Goal: Information Seeking & Learning: Understand process/instructions

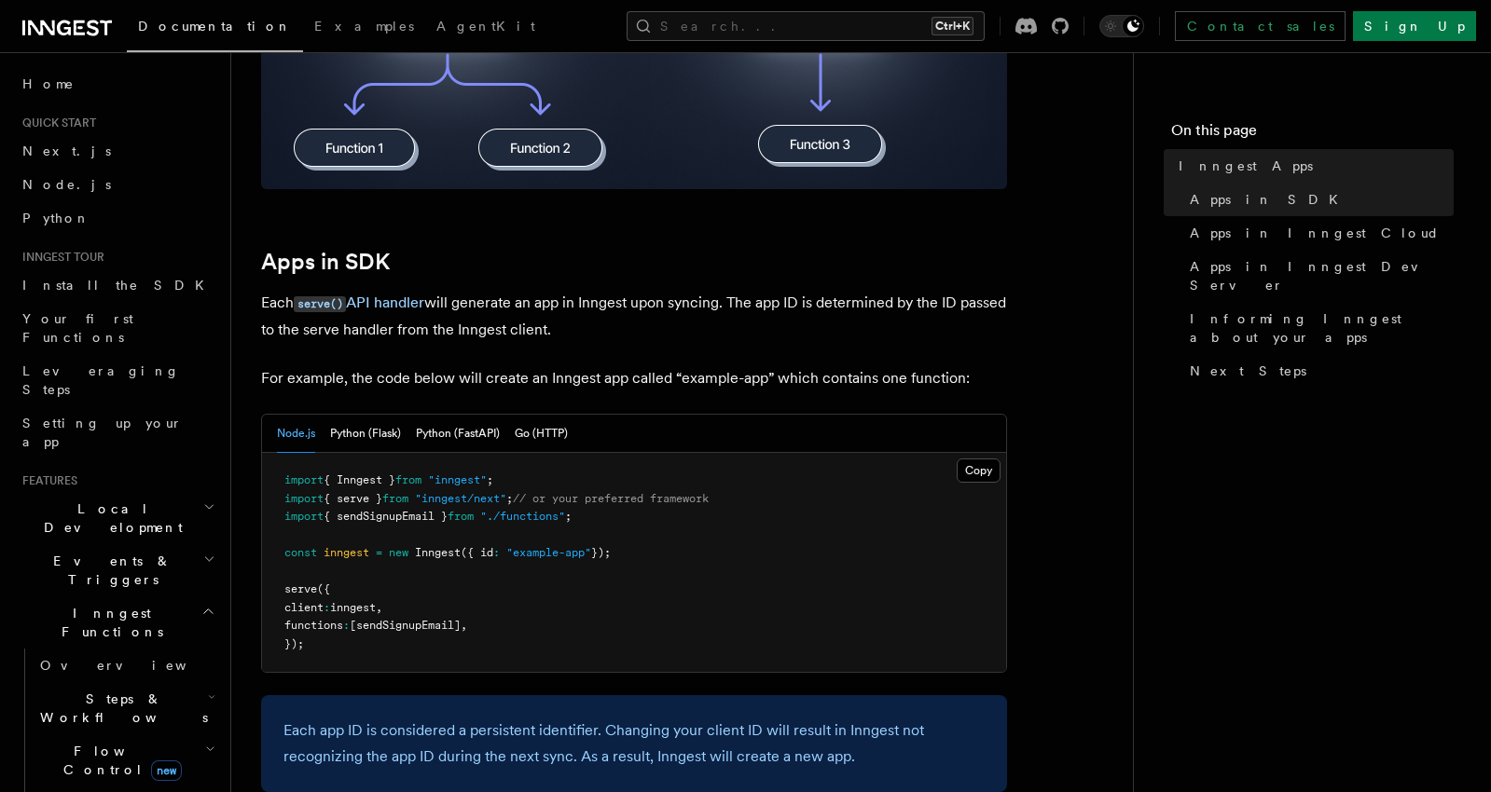
scroll to position [839, 0]
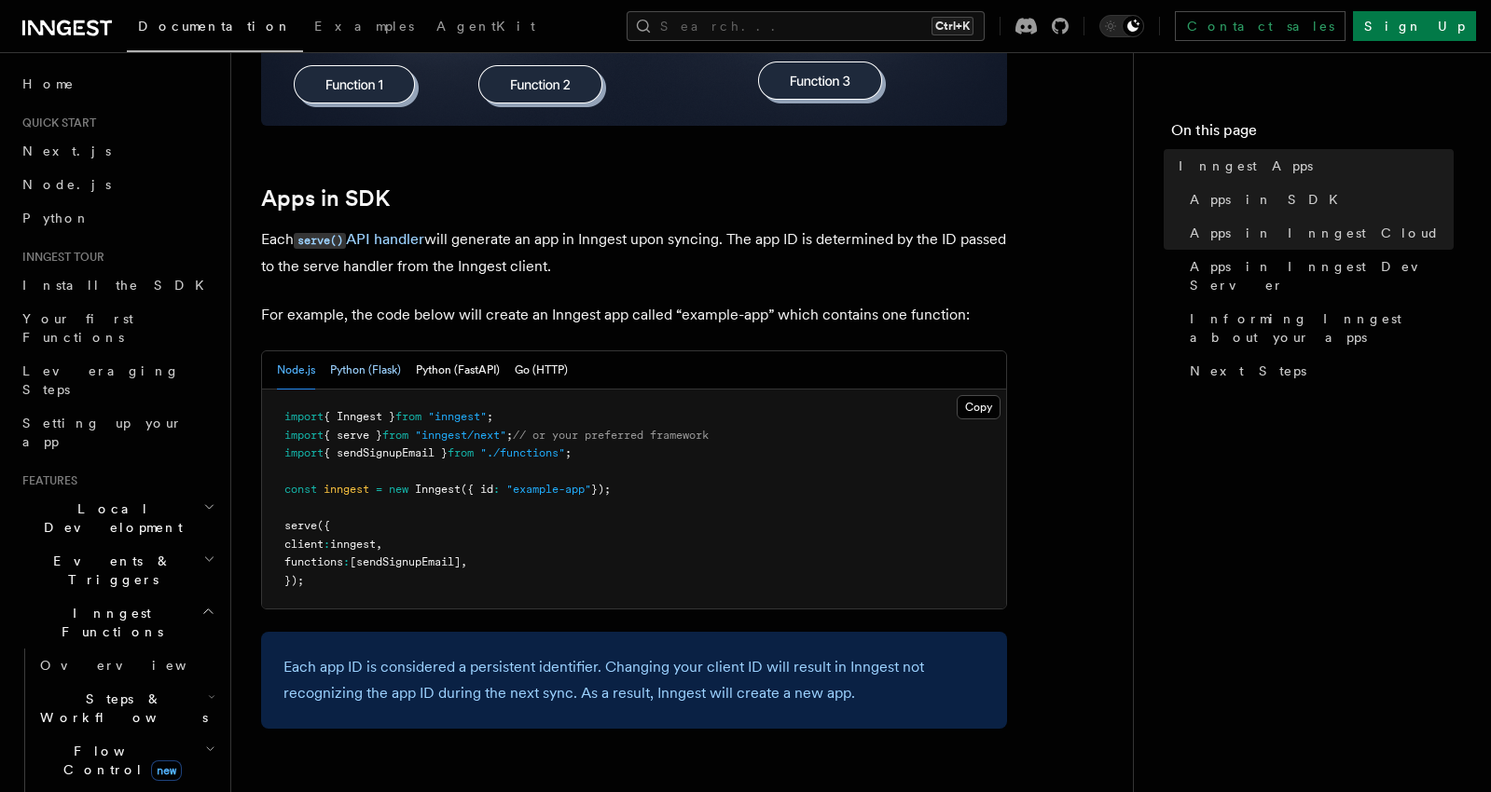
click at [343, 373] on button "Python (Flask)" at bounding box center [365, 370] width 71 height 38
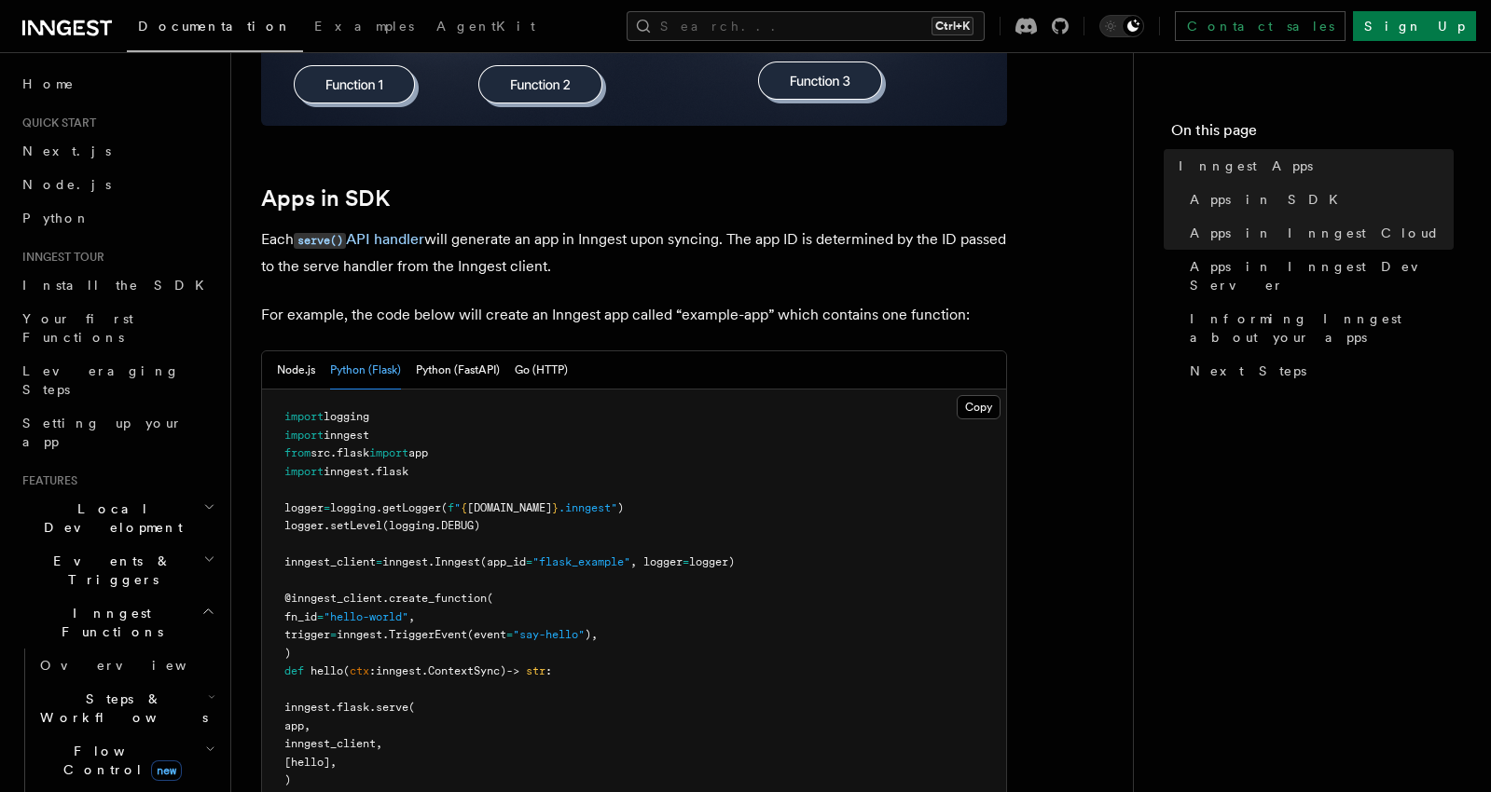
click at [91, 690] on span "Steps & Workflows" at bounding box center [120, 708] width 175 height 37
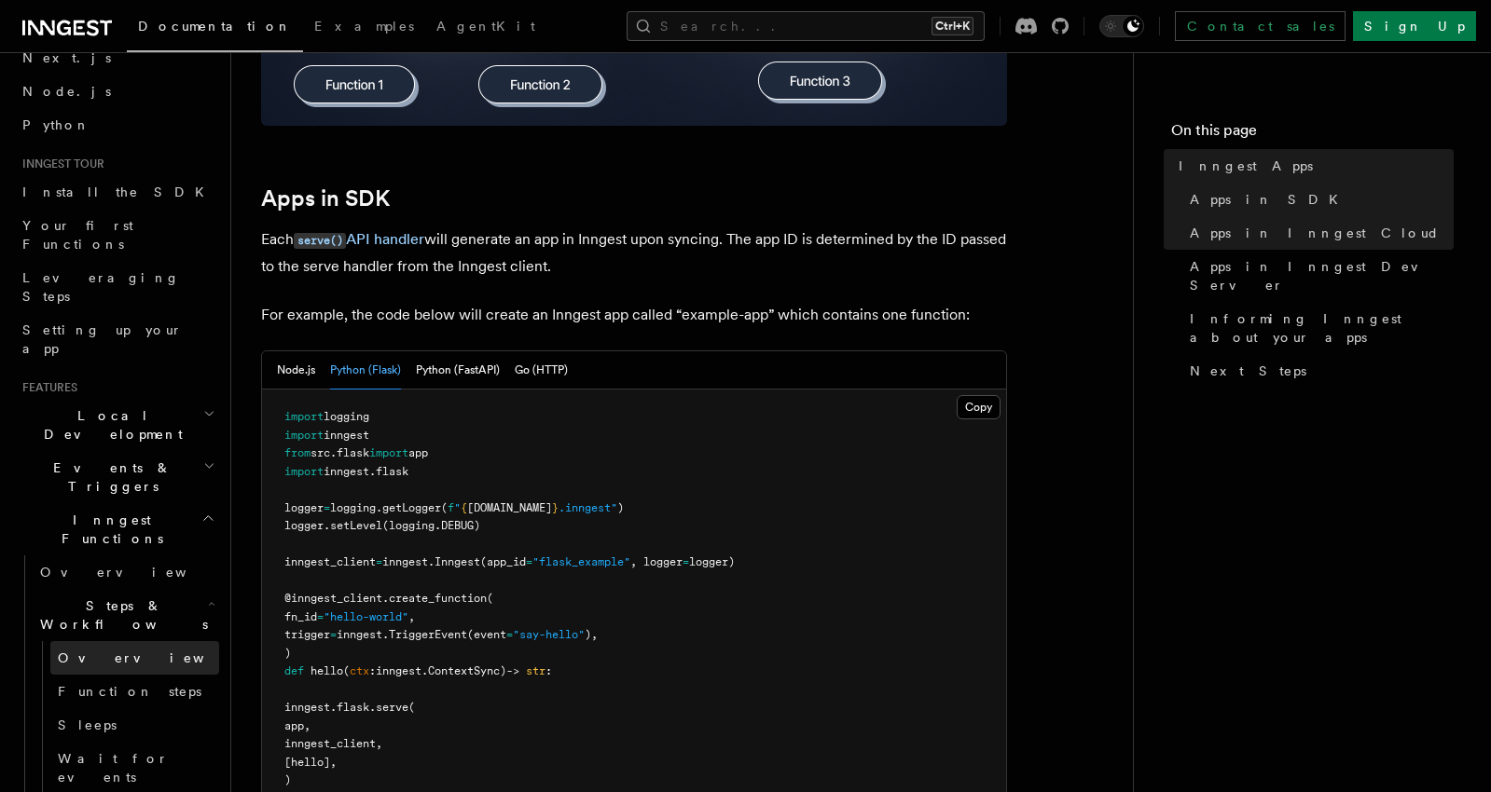
click at [91, 651] on span "Overview" at bounding box center [154, 658] width 192 height 15
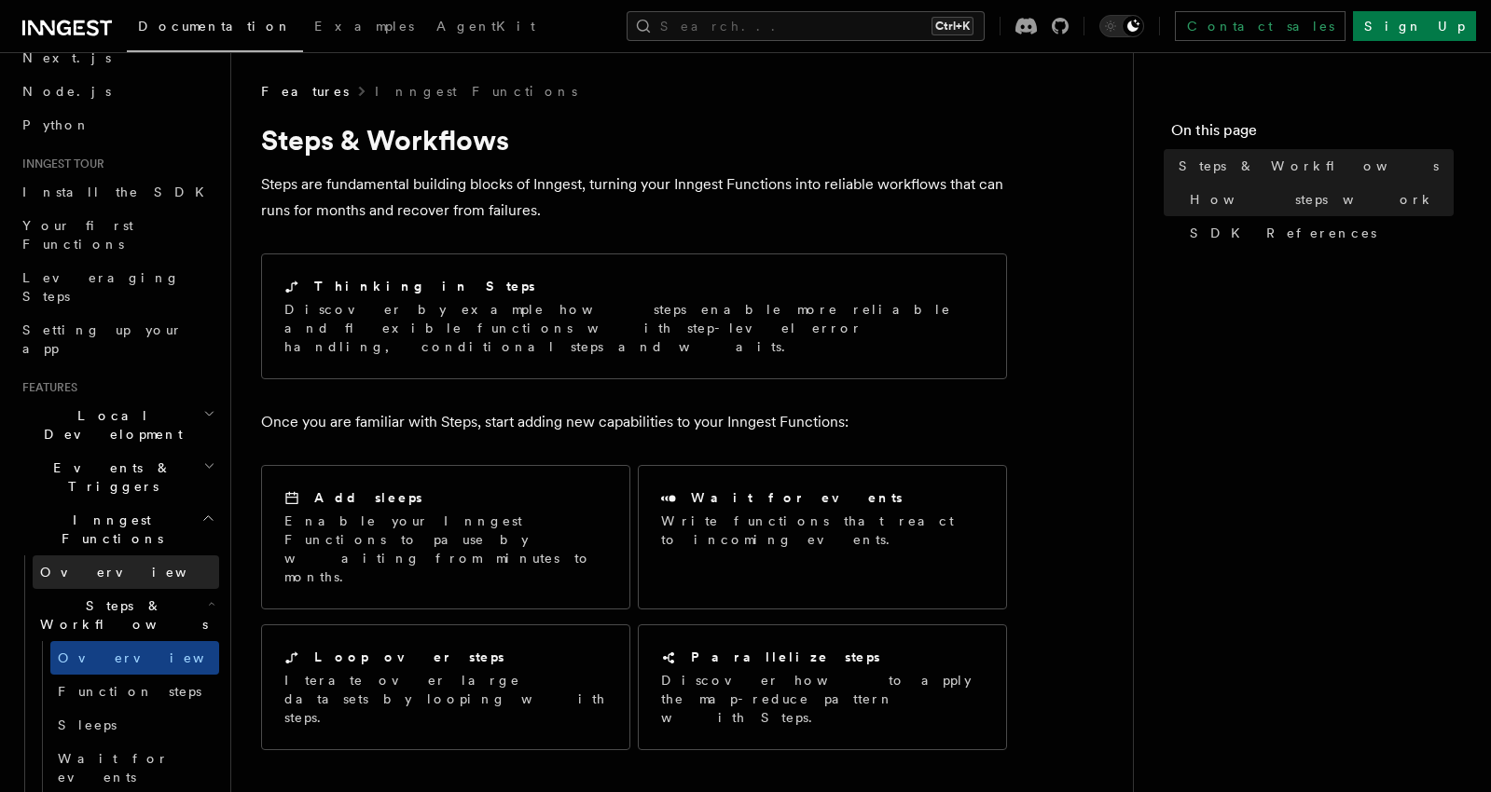
click at [75, 565] on span "Overview" at bounding box center [136, 572] width 192 height 15
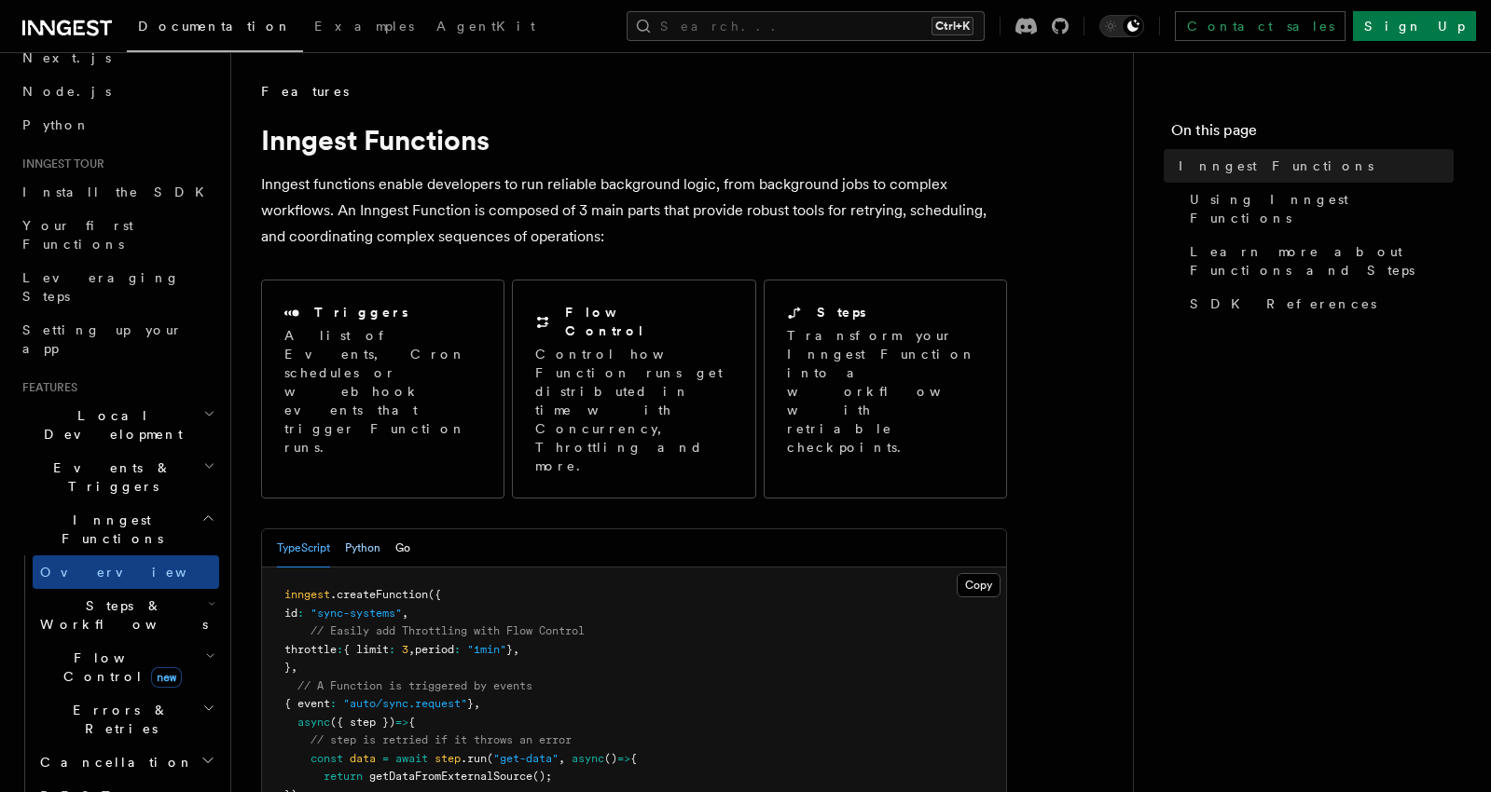
click at [347, 530] on button "Python" at bounding box center [362, 549] width 35 height 38
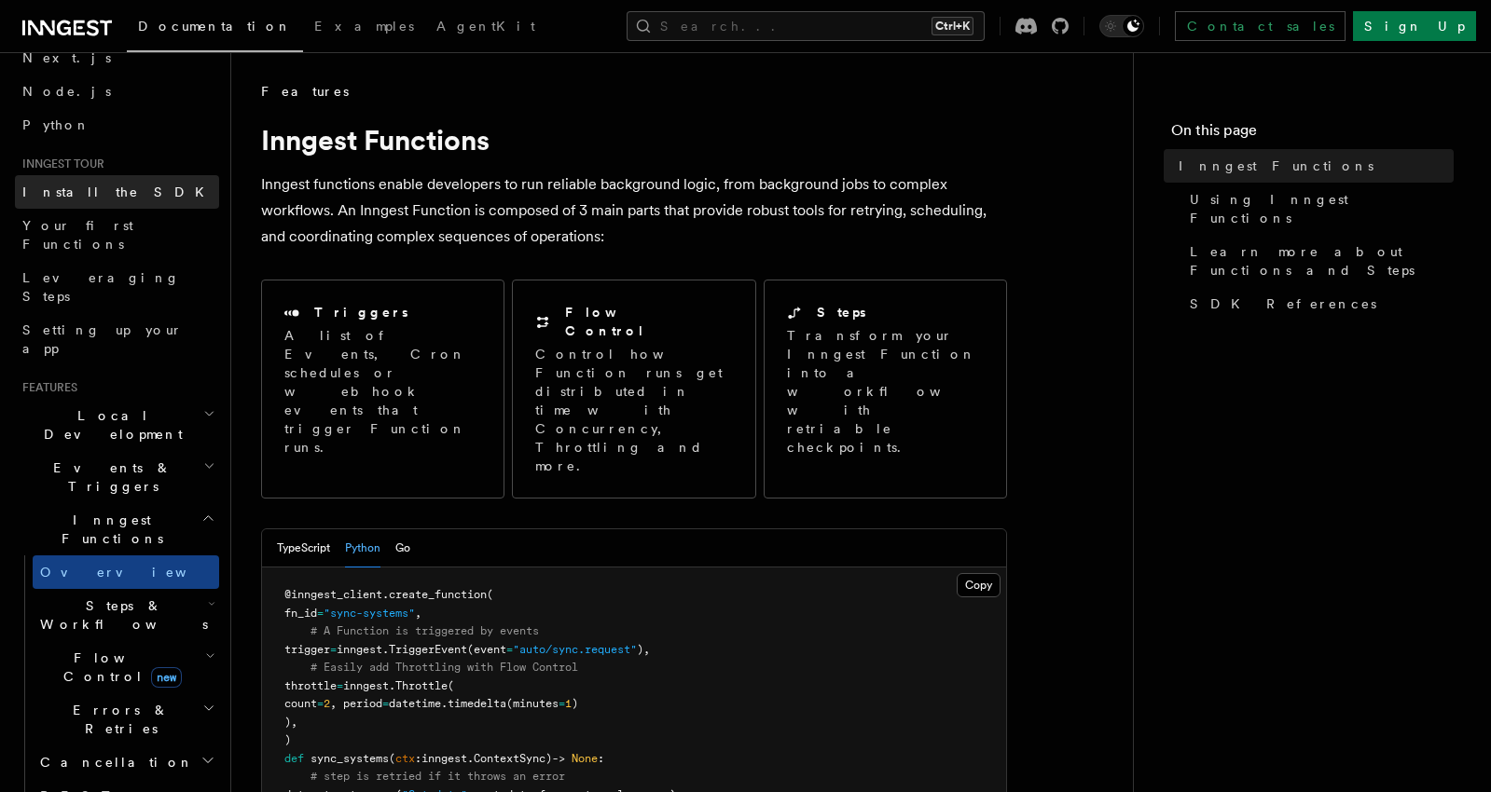
click at [87, 184] on span "Install the SDK" at bounding box center [118, 192] width 193 height 19
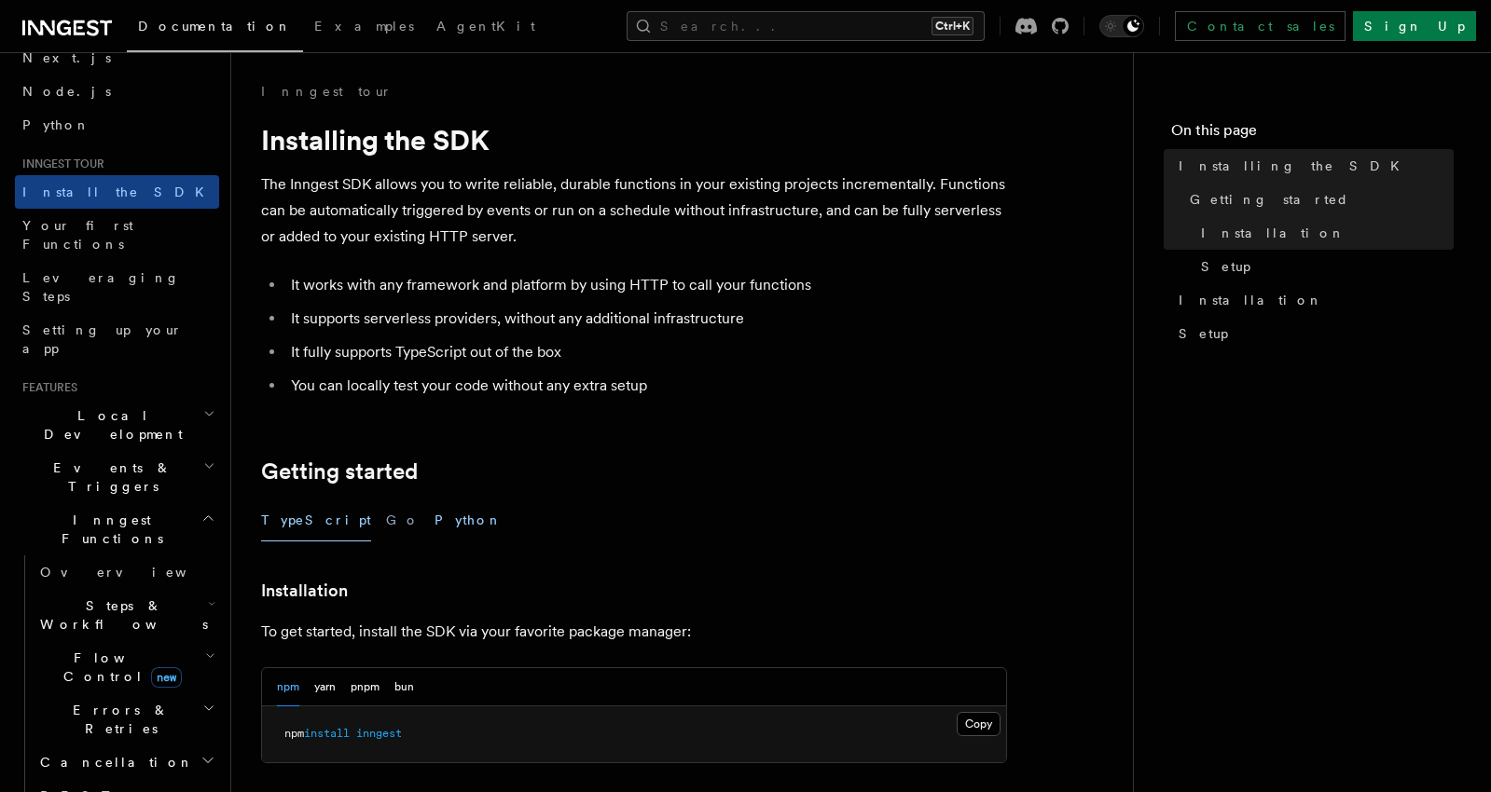
click at [434, 512] on button "Python" at bounding box center [468, 521] width 68 height 42
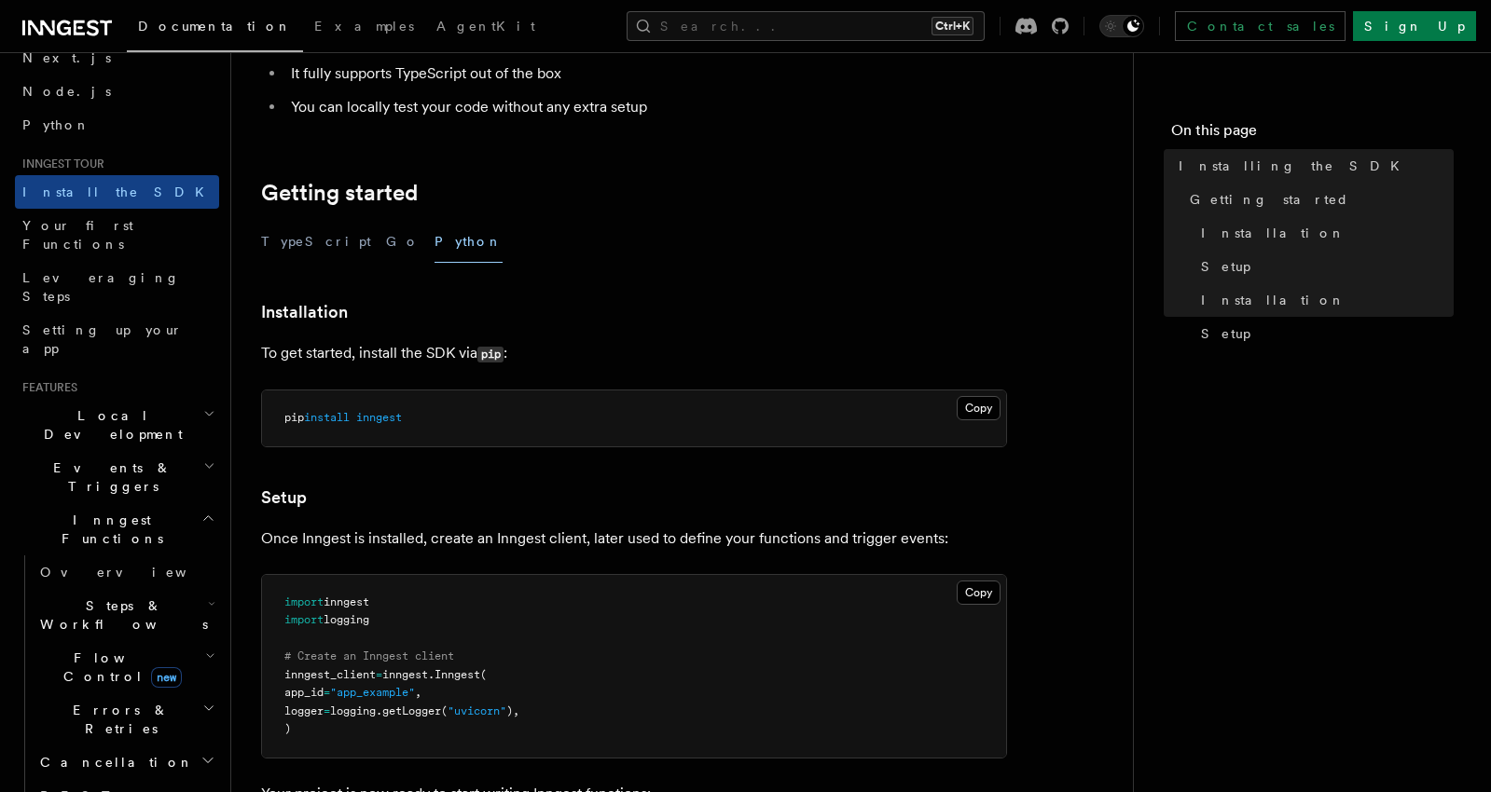
scroll to position [280, 0]
click at [977, 406] on button "Copy Copied" at bounding box center [979, 407] width 44 height 24
